Goal: Information Seeking & Learning: Learn about a topic

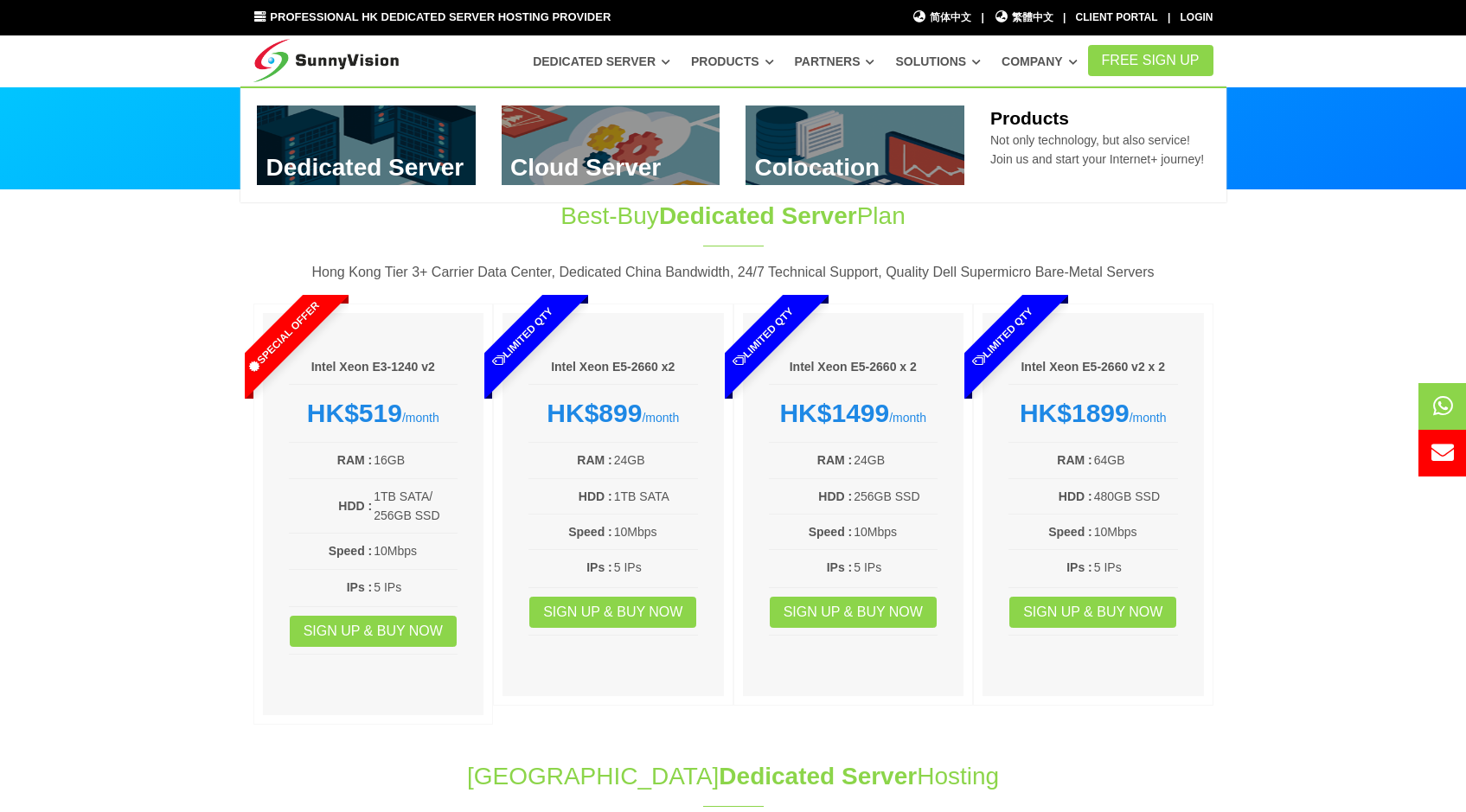
click at [774, 58] on link "Products" at bounding box center [733, 62] width 83 height 31
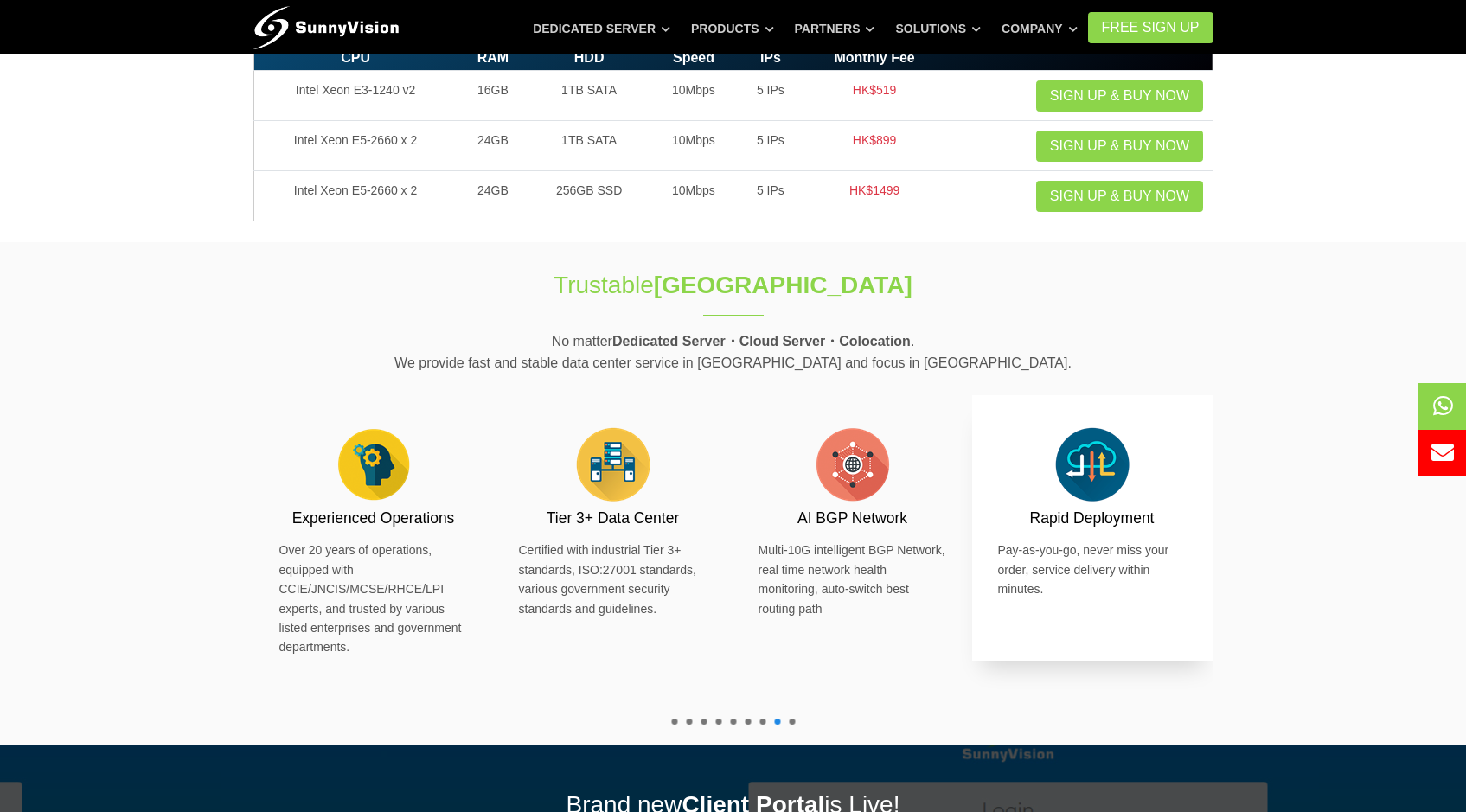
scroll to position [324, 0]
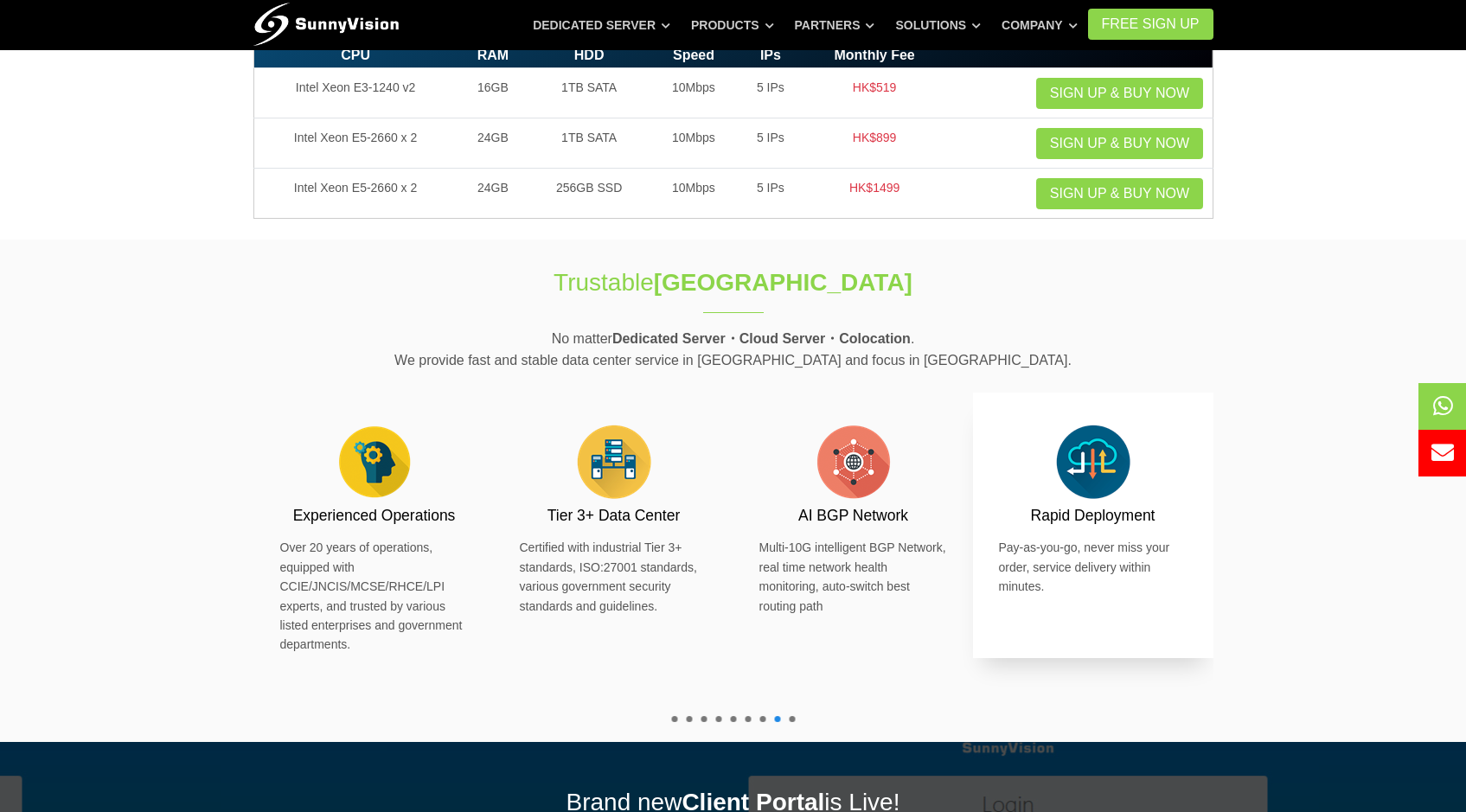
drag, startPoint x: 1085, startPoint y: 484, endPoint x: 1055, endPoint y: 435, distance: 57.5
click at [1085, 477] on img at bounding box center [1093, 462] width 87 height 87
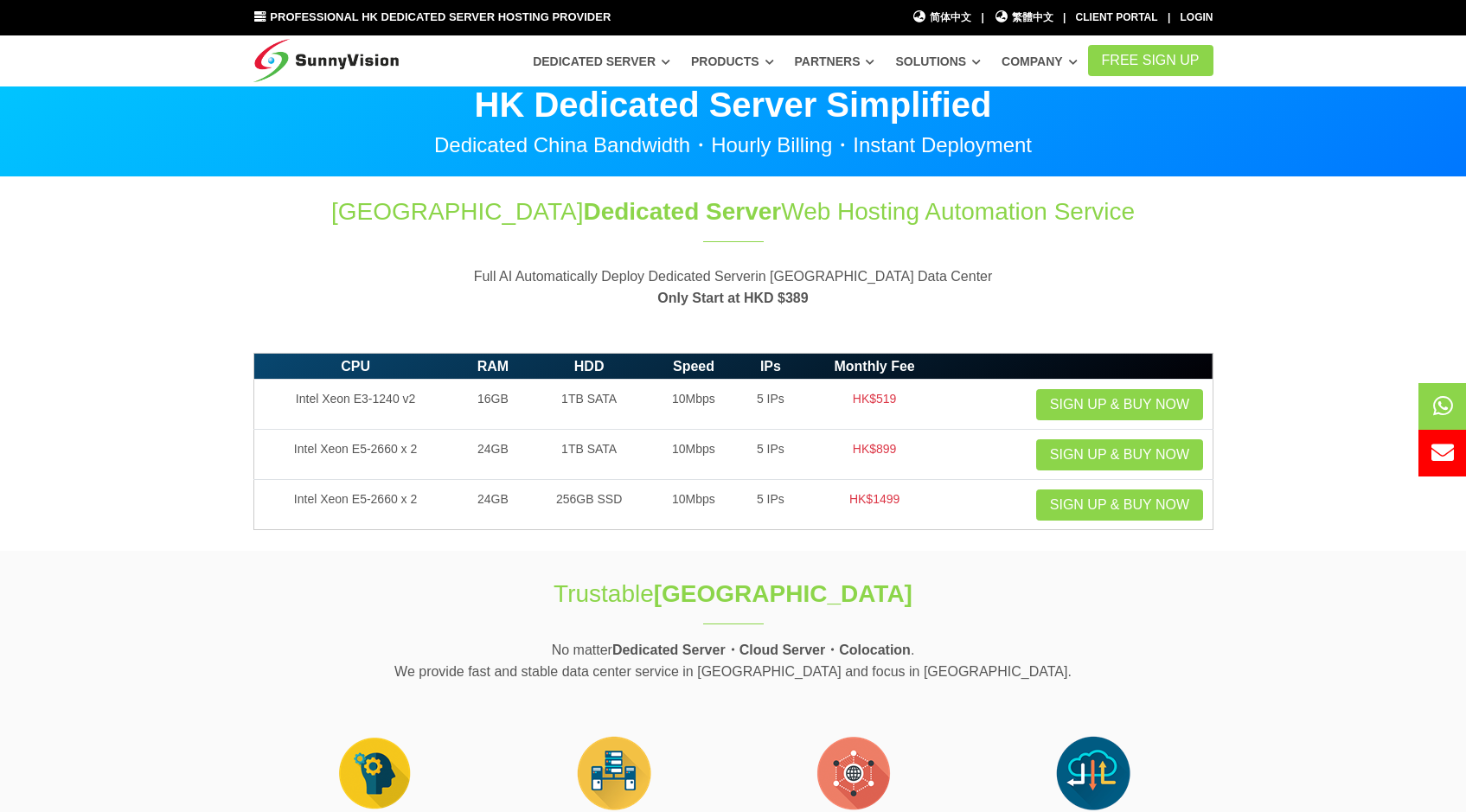
scroll to position [0, 0]
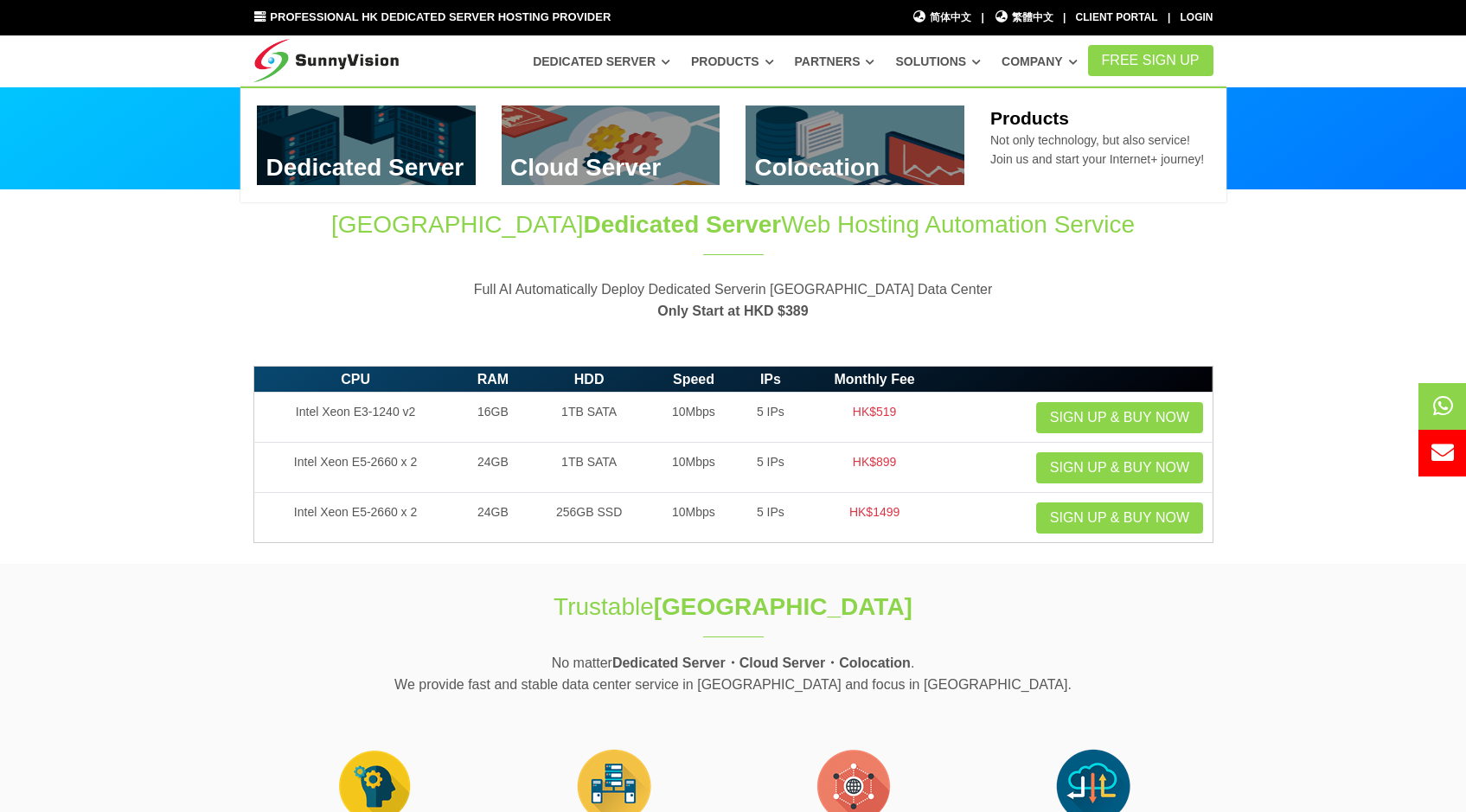
click at [732, 72] on link "Products" at bounding box center [733, 62] width 83 height 31
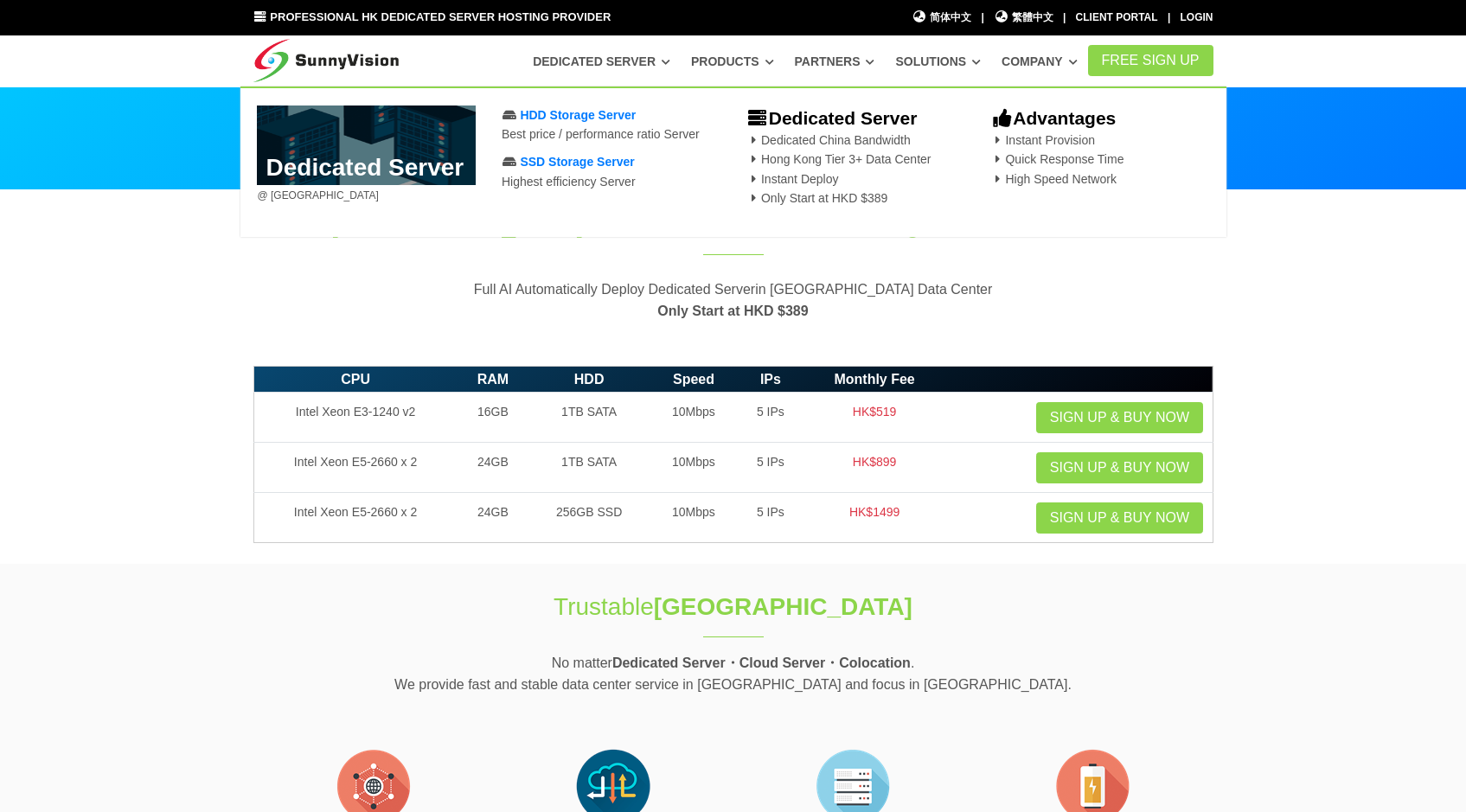
click at [655, 60] on link "Dedicated Server" at bounding box center [602, 62] width 138 height 31
click at [616, 160] on span "SSD Storage Server" at bounding box center [577, 162] width 114 height 14
click at [577, 108] on span "HDD Storage Server" at bounding box center [578, 115] width 116 height 14
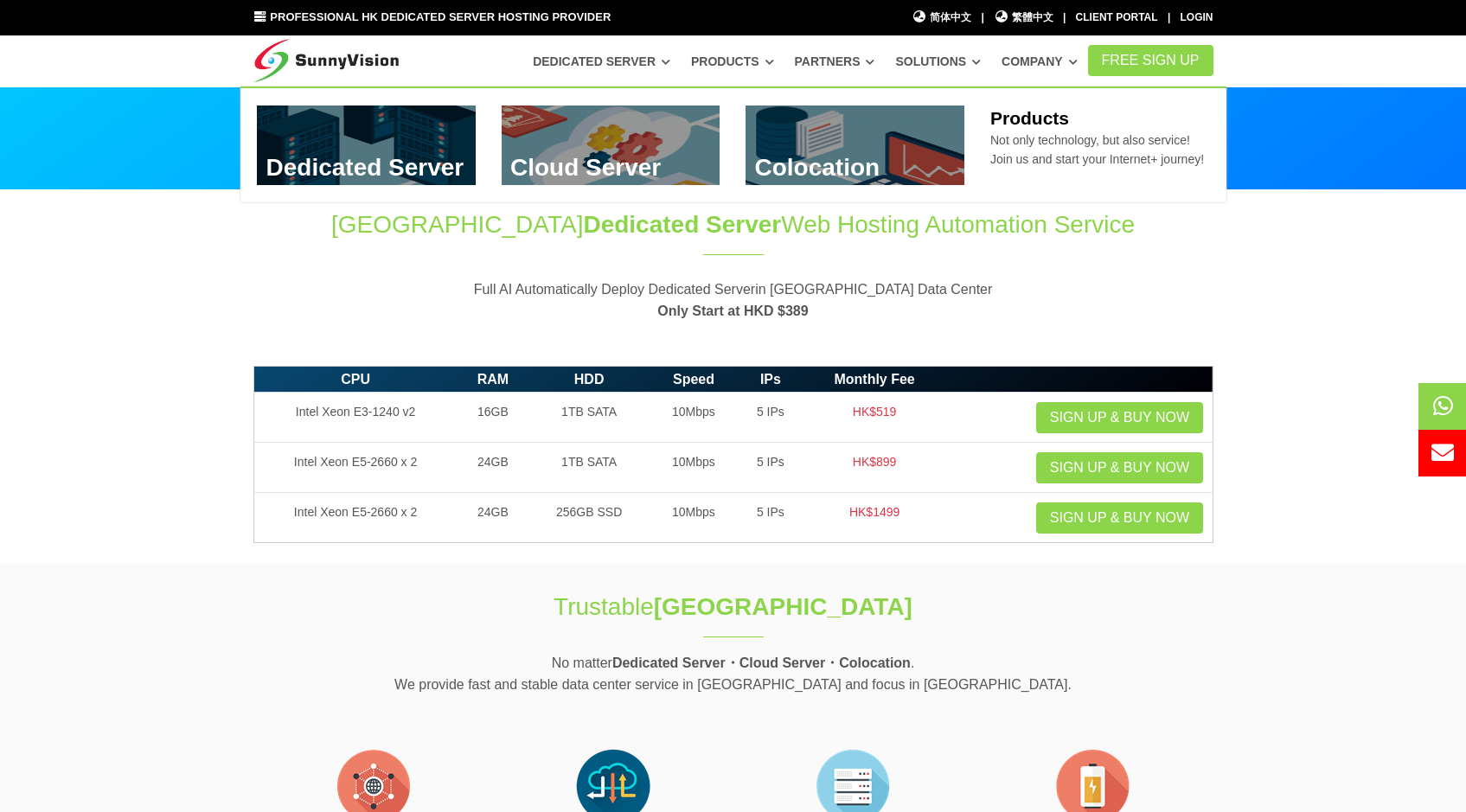
click at [741, 73] on link "Products" at bounding box center [733, 62] width 83 height 31
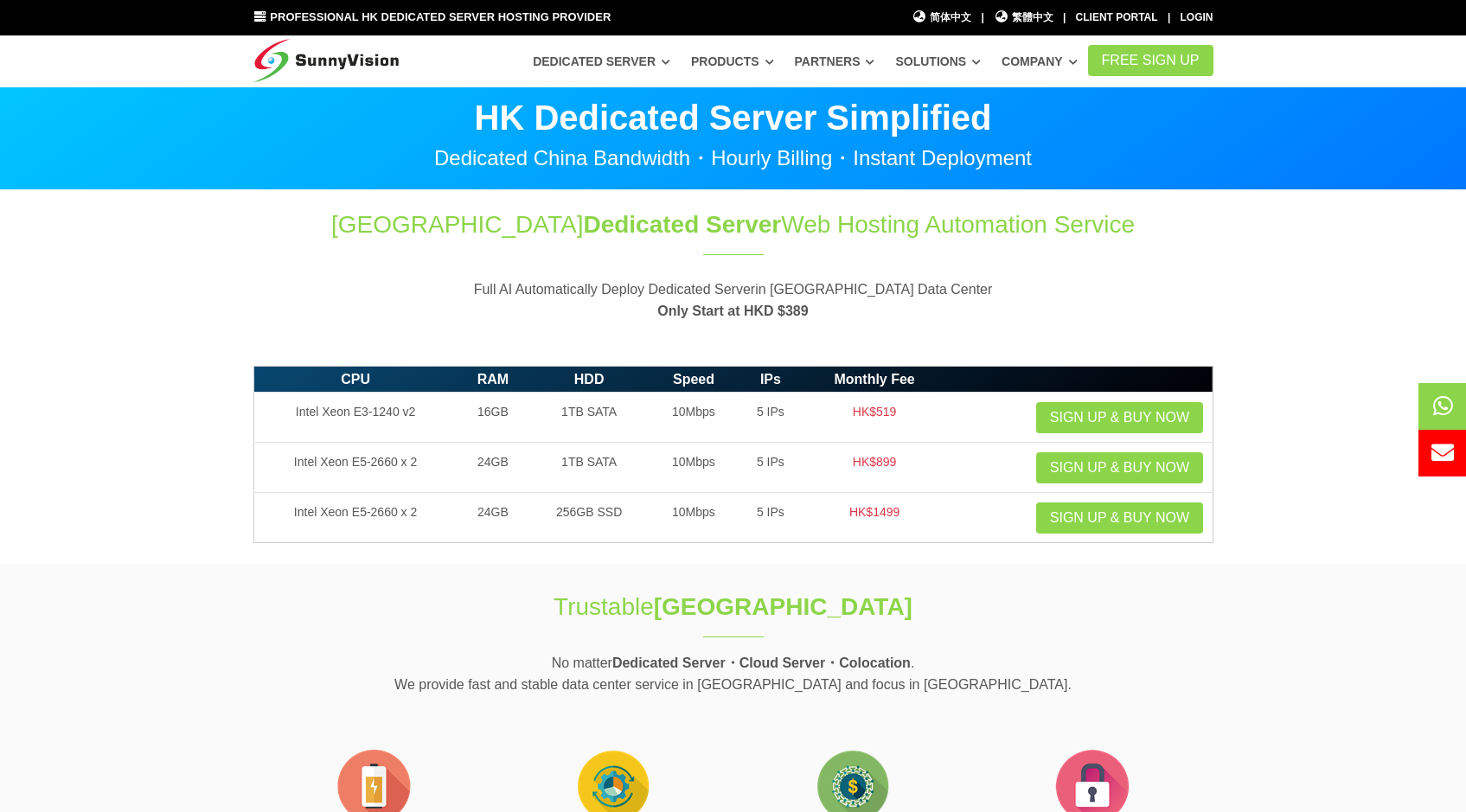
click at [381, 72] on img at bounding box center [326, 57] width 147 height 43
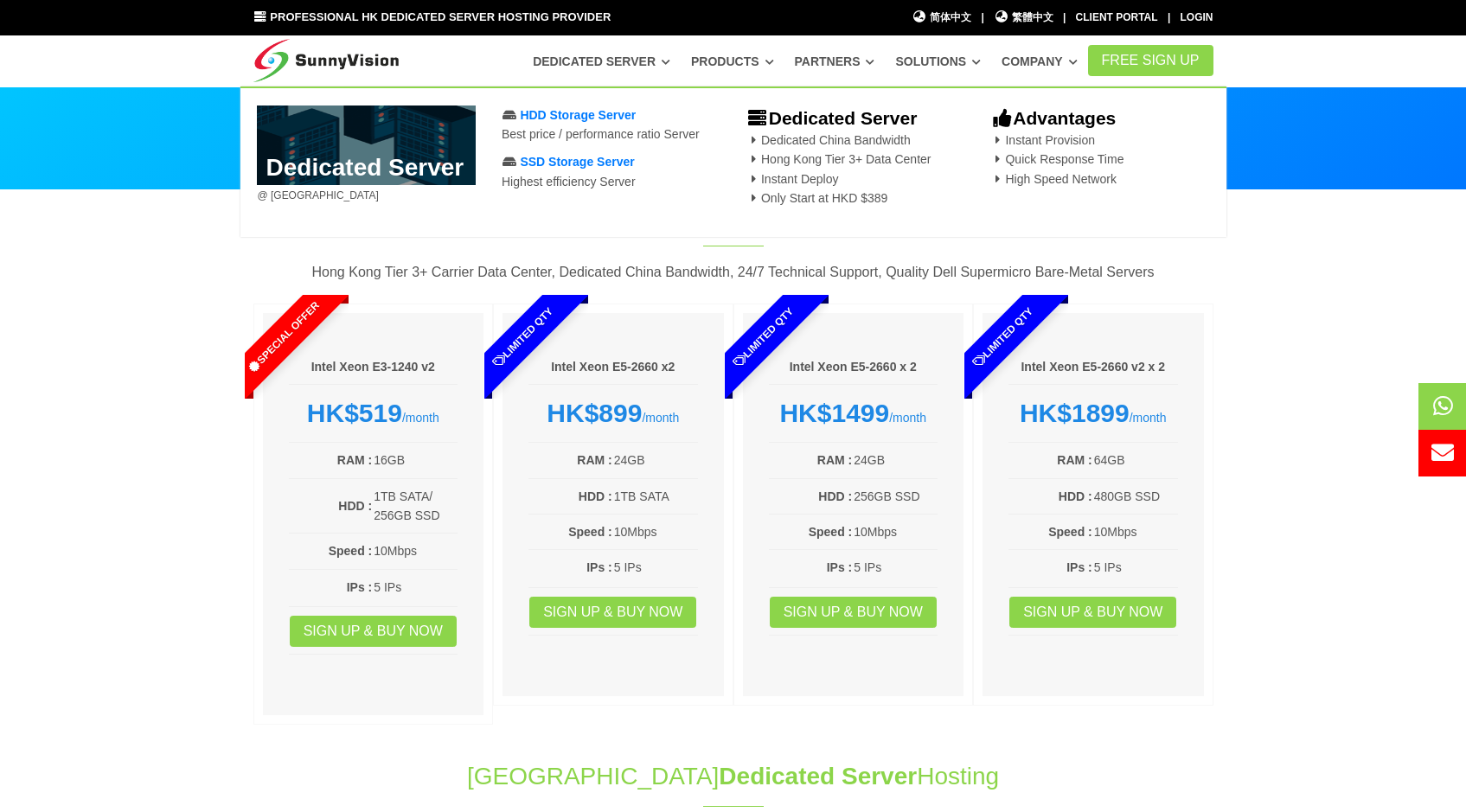
click at [355, 43] on img at bounding box center [326, 57] width 147 height 43
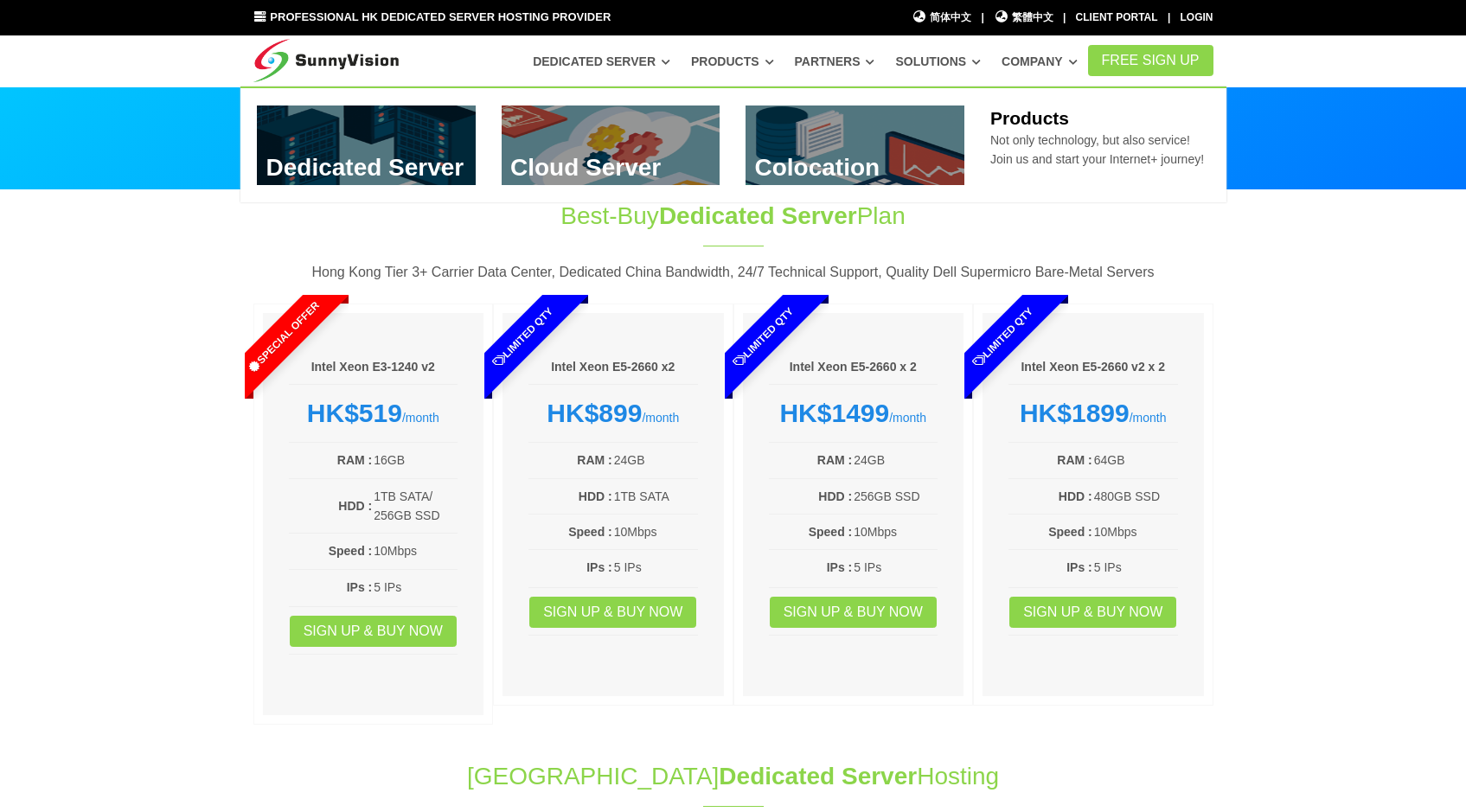
click at [733, 62] on link "Products" at bounding box center [733, 62] width 83 height 31
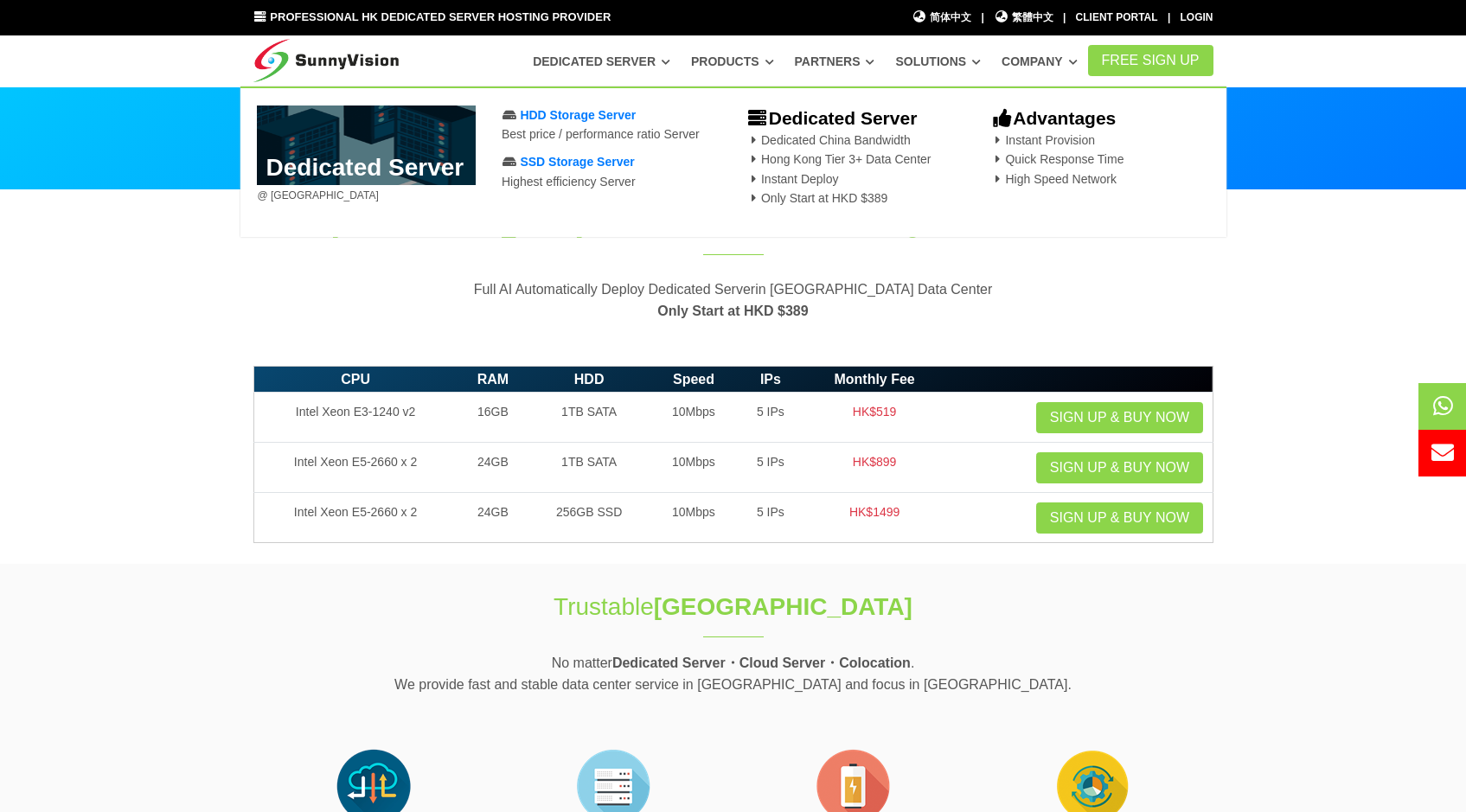
click at [646, 58] on link "Dedicated Server" at bounding box center [602, 62] width 138 height 31
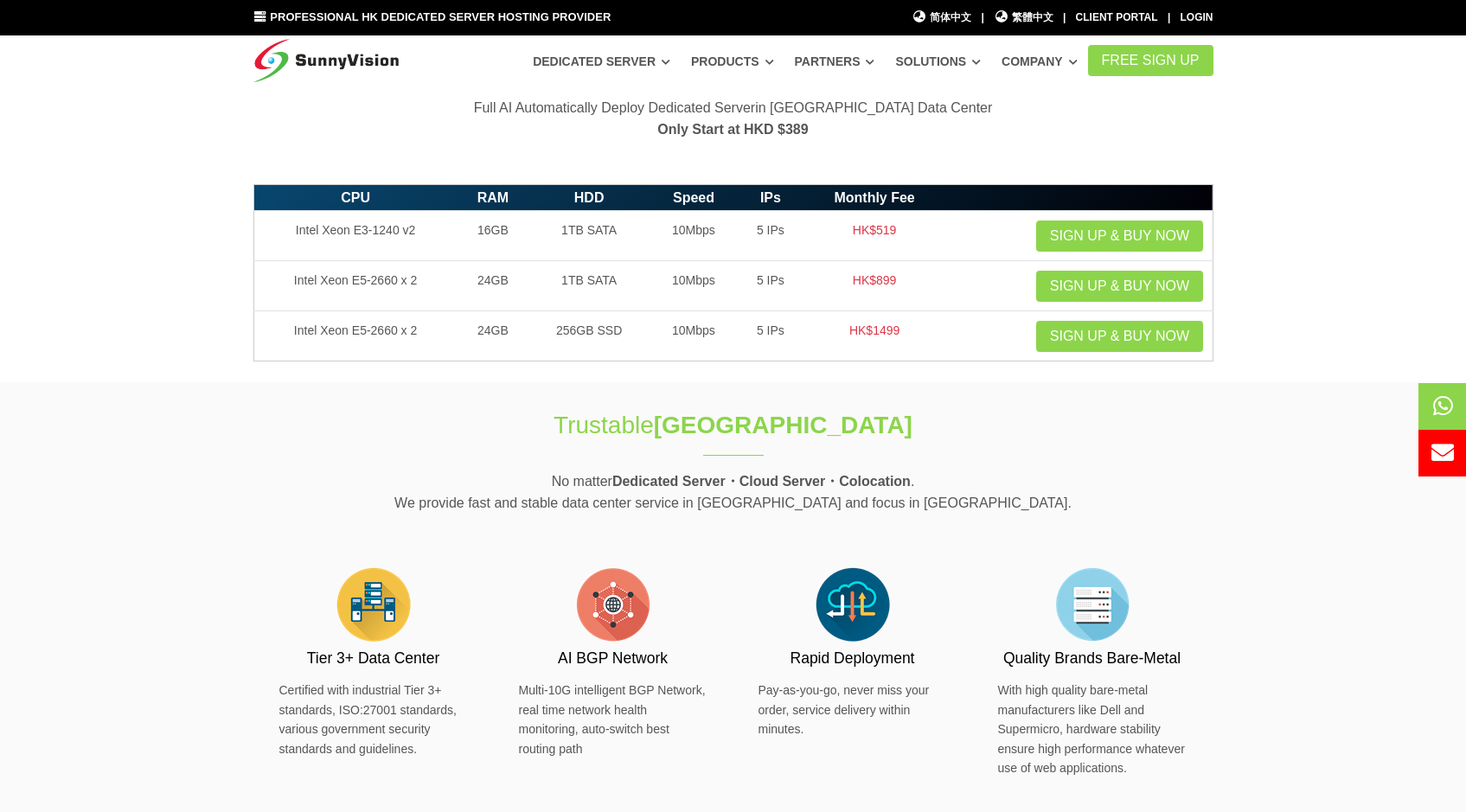
scroll to position [185, 0]
